Goal: Navigation & Orientation: Find specific page/section

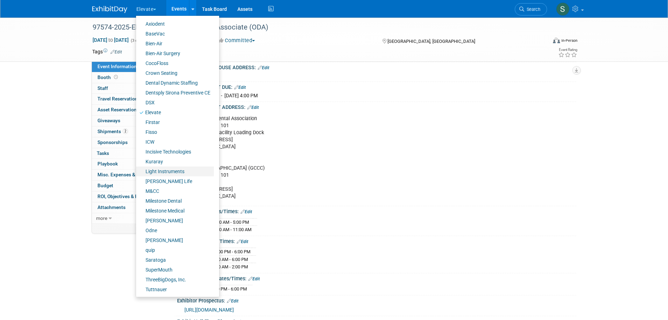
scroll to position [140, 0]
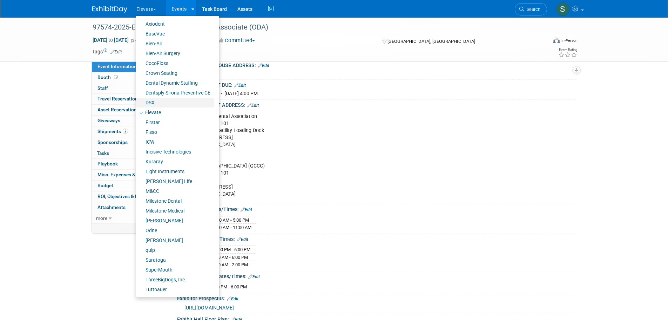
click at [170, 100] on link "DSX" at bounding box center [175, 103] width 78 height 10
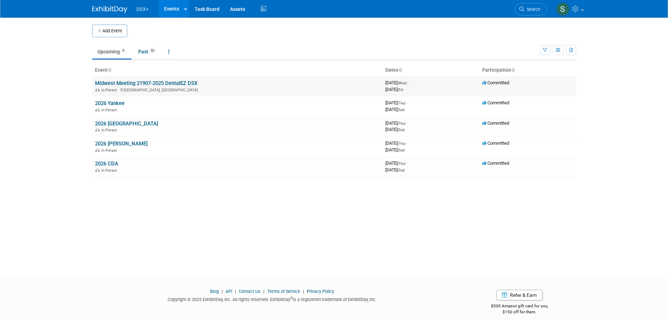
click at [153, 82] on link "Midwest Meeting 21907-2025 DentalEZ DSX" at bounding box center [146, 83] width 102 height 6
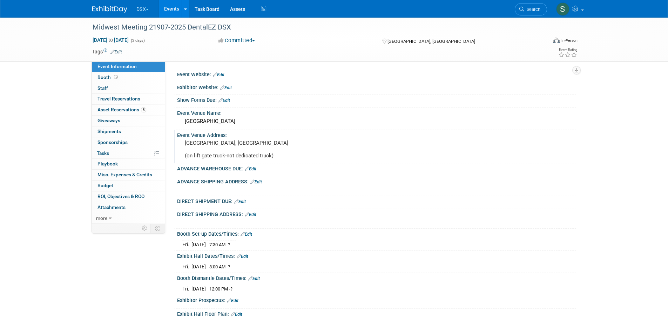
click at [193, 146] on pre "[GEOGRAPHIC_DATA], [GEOGRAPHIC_DATA] (on lift gate truck-not dedicated truck)" at bounding box center [260, 149] width 151 height 19
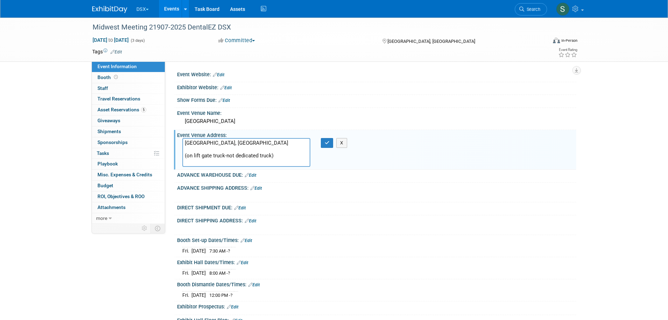
click at [389, 203] on div "DIRECT SHIPMENT DUE: Edit" at bounding box center [376, 206] width 399 height 9
click at [145, 89] on link "0 Staff 0" at bounding box center [128, 88] width 73 height 11
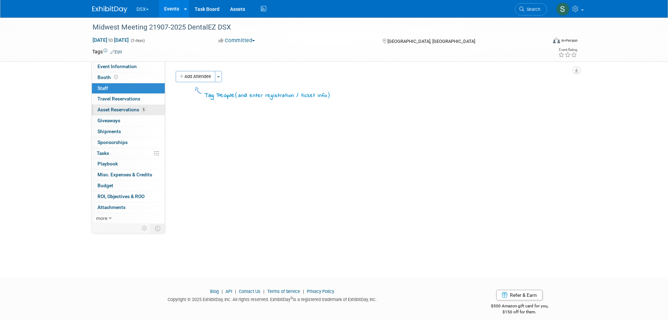
click at [156, 108] on link "5 Asset Reservations 5" at bounding box center [128, 110] width 73 height 11
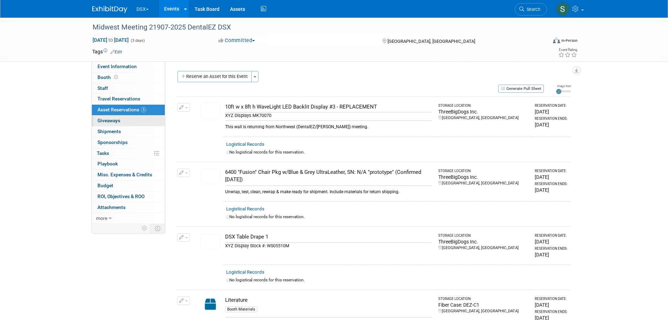
click at [134, 117] on link "0 Giveaways 0" at bounding box center [128, 120] width 73 height 11
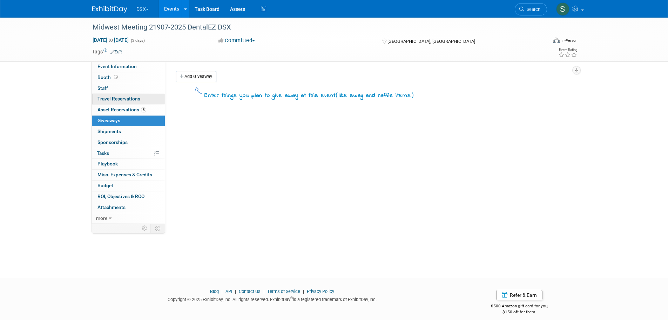
click at [135, 103] on link "0 Travel Reservations 0" at bounding box center [128, 99] width 73 height 11
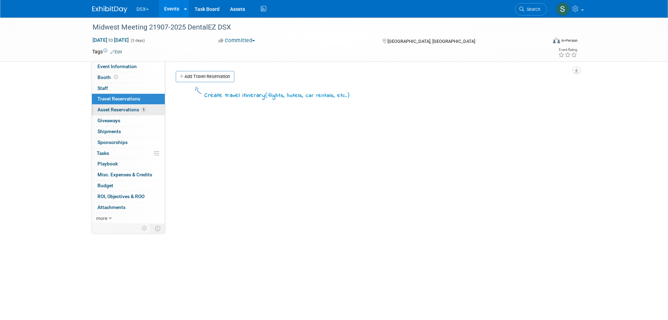
click at [139, 110] on span "Asset Reservations 5" at bounding box center [122, 110] width 49 height 6
